Goal: Information Seeking & Learning: Check status

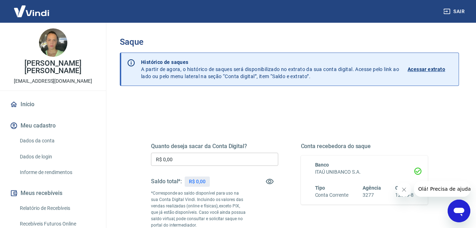
click at [434, 70] on p "Acessar extrato" at bounding box center [427, 69] width 38 height 7
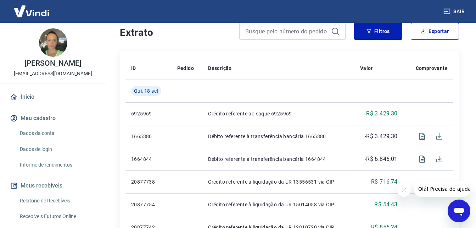
scroll to position [142, 0]
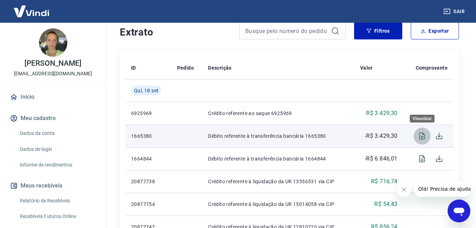
click at [422, 134] on icon "Visualizar" at bounding box center [422, 136] width 9 height 9
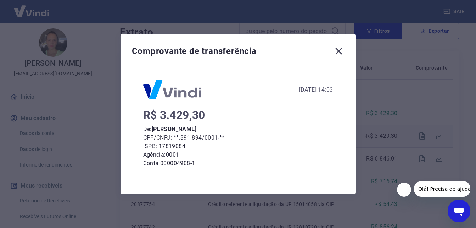
click at [341, 48] on icon at bounding box center [338, 50] width 11 height 11
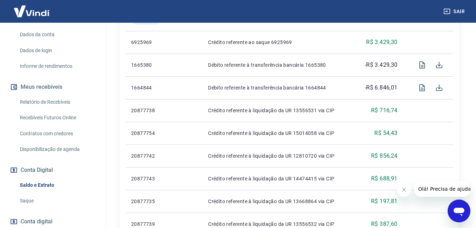
scroll to position [144, 0]
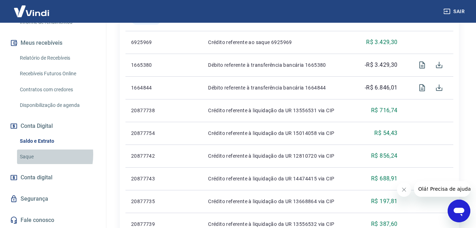
click at [29, 160] on link "Saque" at bounding box center [57, 156] width 80 height 15
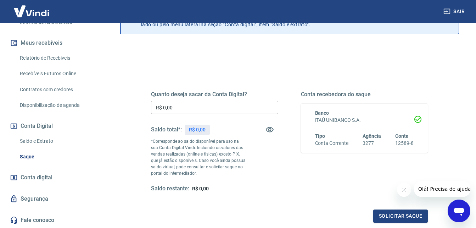
scroll to position [71, 0]
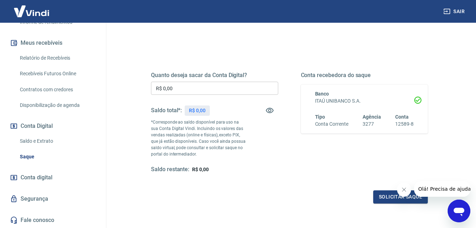
click at [42, 182] on span "Conta digital" at bounding box center [37, 177] width 32 height 10
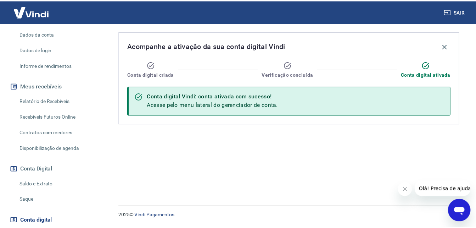
scroll to position [96, 0]
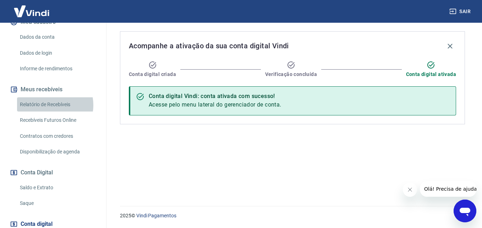
click at [50, 112] on link "Relatório de Recebíveis" at bounding box center [57, 104] width 80 height 15
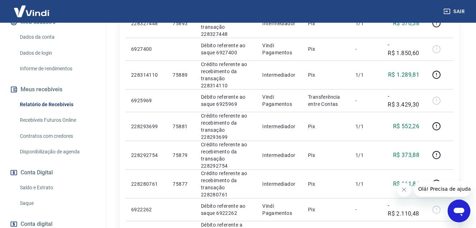
scroll to position [213, 0]
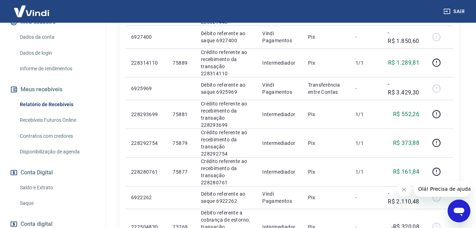
click at [404, 189] on icon "Fechar mensagem da empresa" at bounding box center [404, 190] width 6 height 6
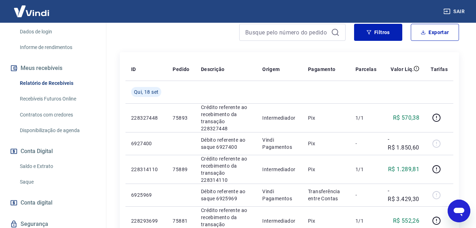
scroll to position [150, 0]
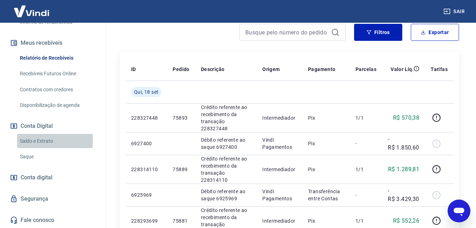
click at [34, 140] on link "Saldo e Extrato" at bounding box center [57, 141] width 80 height 15
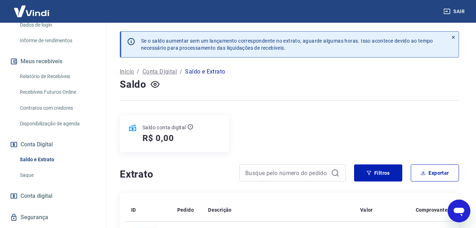
scroll to position [123, 0]
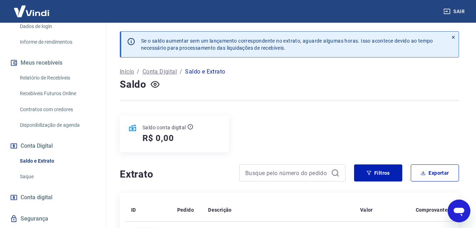
click at [68, 117] on link "Contratos com credores" at bounding box center [57, 109] width 80 height 15
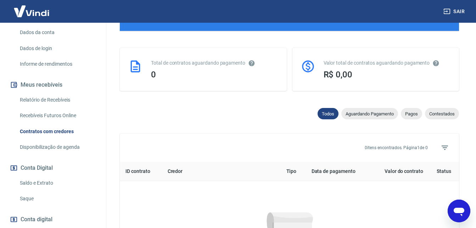
scroll to position [98, 0]
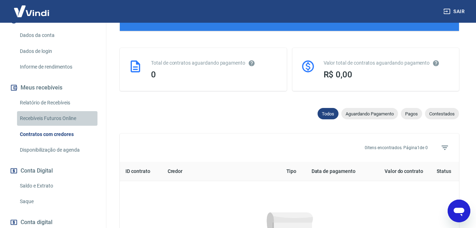
click at [65, 126] on link "Recebíveis Futuros Online" at bounding box center [57, 118] width 80 height 15
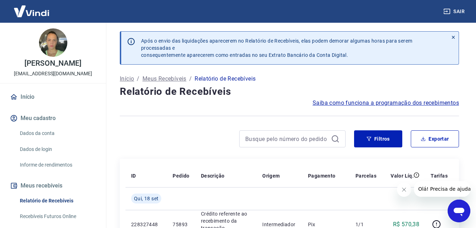
click at [405, 190] on icon "Fechar mensagem da empresa" at bounding box center [404, 190] width 6 height 6
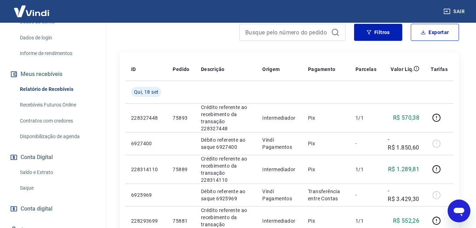
scroll to position [150, 0]
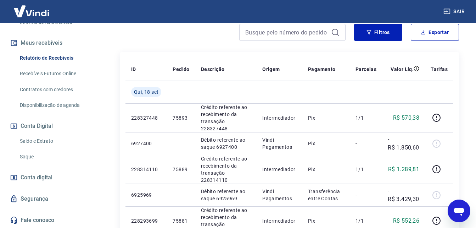
click at [32, 142] on link "Saldo e Extrato" at bounding box center [57, 141] width 80 height 15
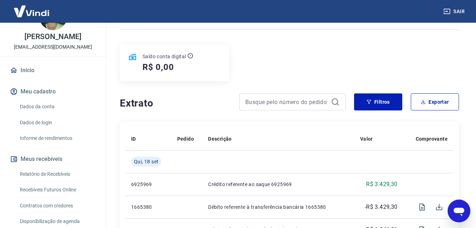
scroll to position [23, 0]
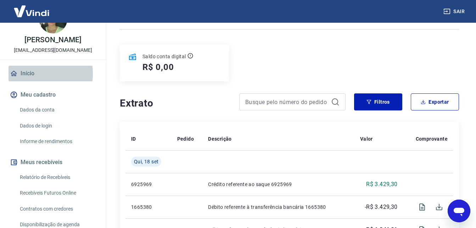
click at [26, 81] on link "Início" at bounding box center [53, 74] width 89 height 16
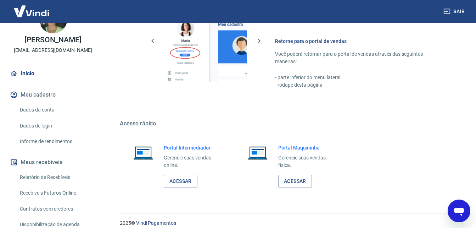
scroll to position [354, 0]
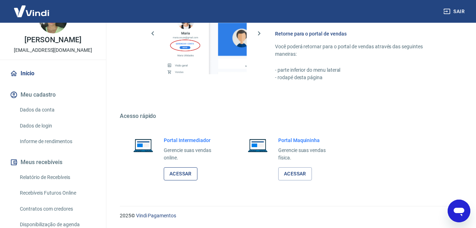
click at [181, 176] on link "Acessar" at bounding box center [181, 173] width 34 height 13
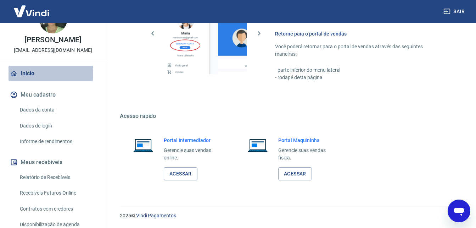
click at [27, 80] on link "Início" at bounding box center [53, 74] width 89 height 16
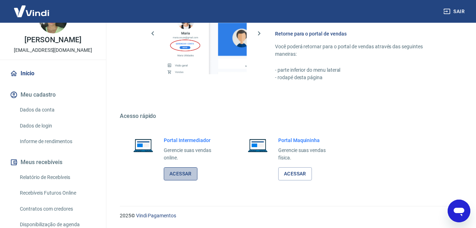
click at [189, 172] on link "Acessar" at bounding box center [181, 173] width 34 height 13
